Goal: Find specific page/section: Find specific page/section

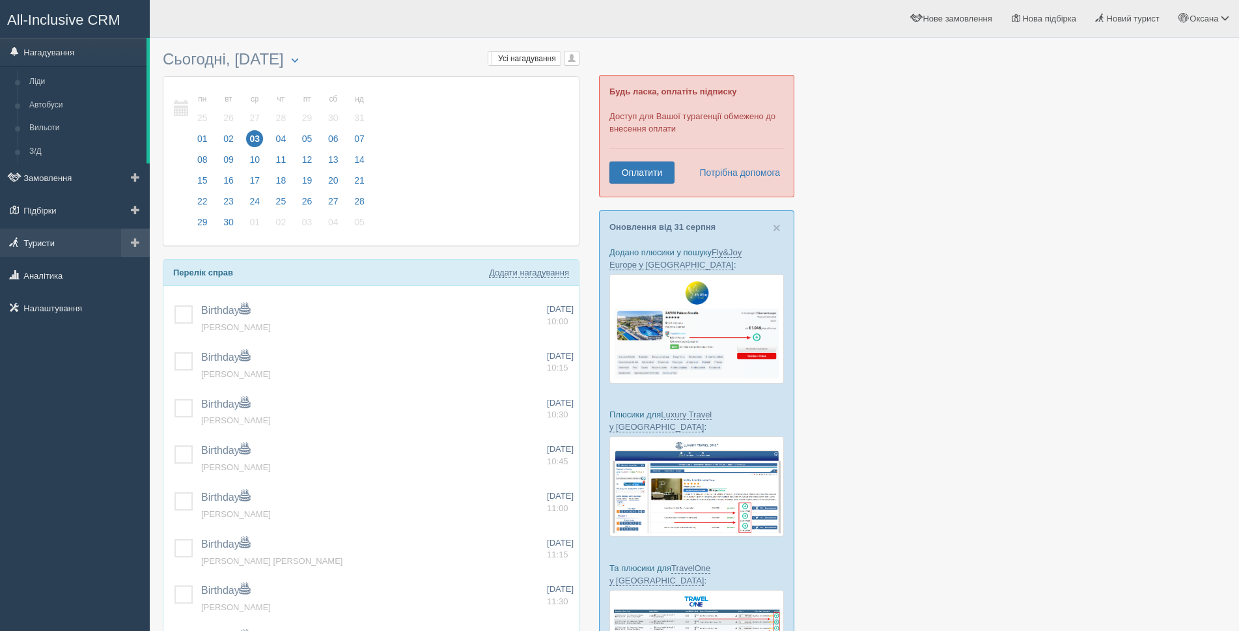
click at [49, 245] on link "Туристи" at bounding box center [75, 243] width 150 height 29
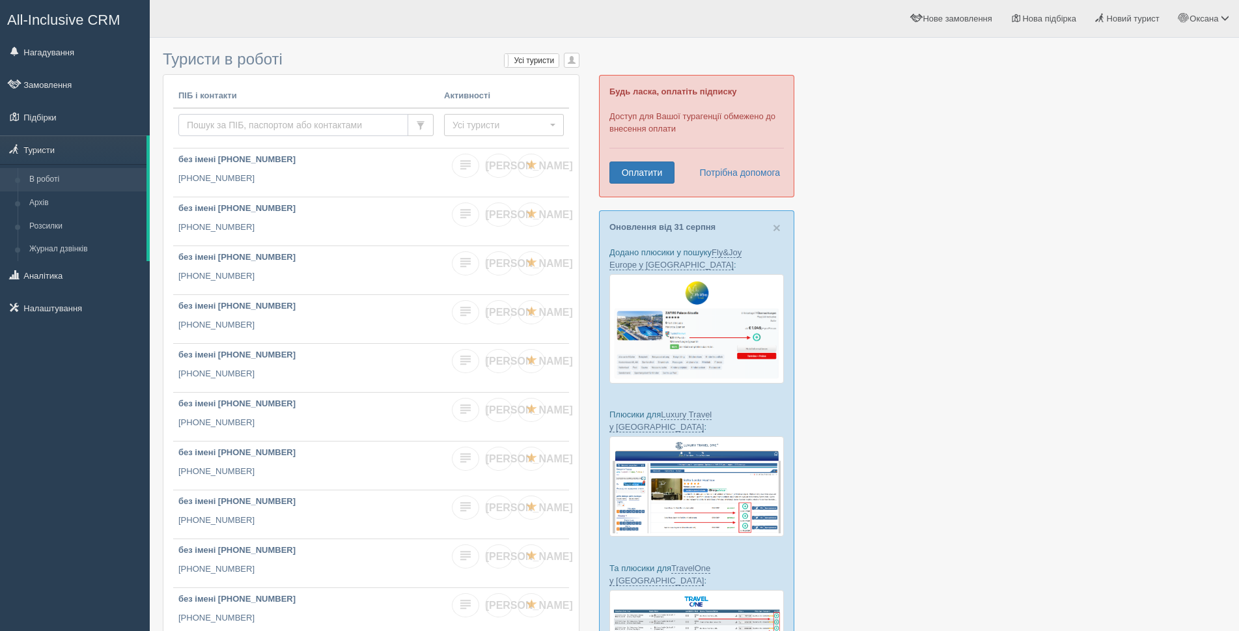
click at [227, 125] on input "text" at bounding box center [293, 125] width 230 height 22
type input "зоря"
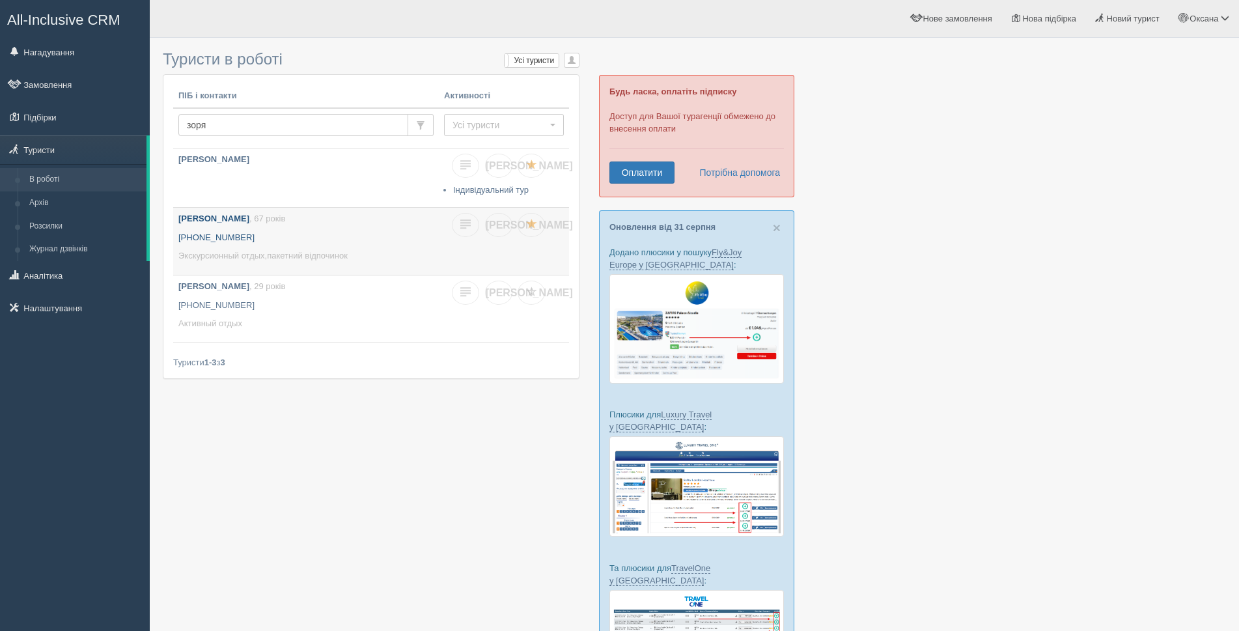
click at [282, 237] on p "[PHONE_NUMBER]" at bounding box center [305, 238] width 255 height 12
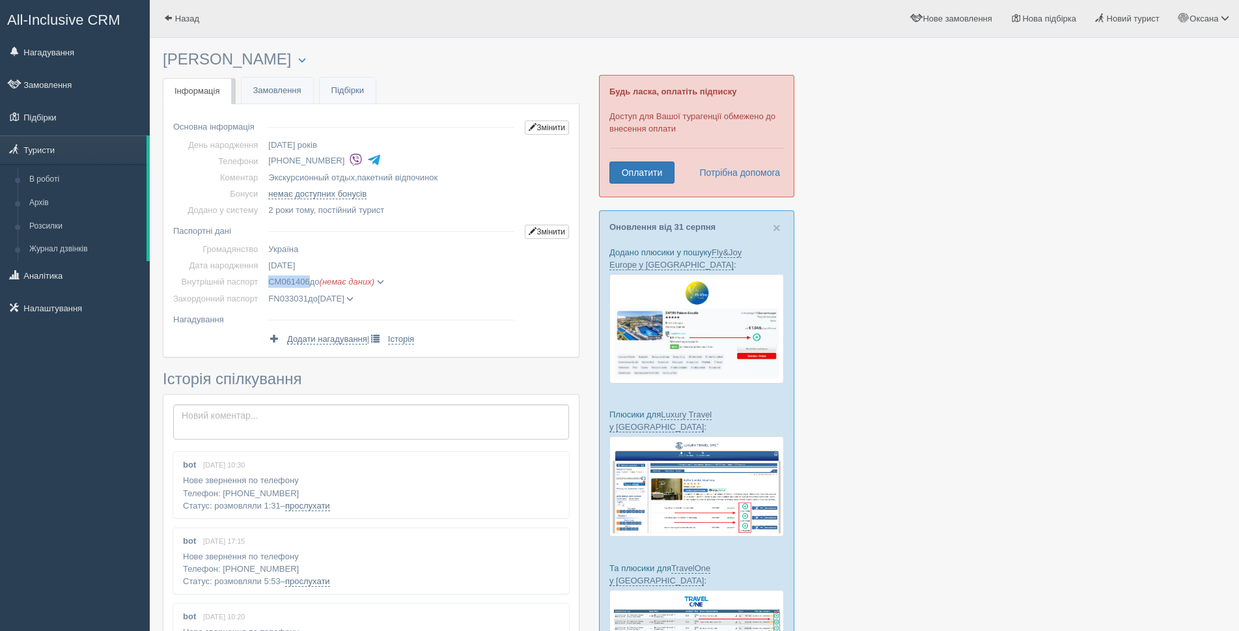
click at [273, 285] on span "СМ061406" at bounding box center [288, 282] width 41 height 10
